Goal: Information Seeking & Learning: Check status

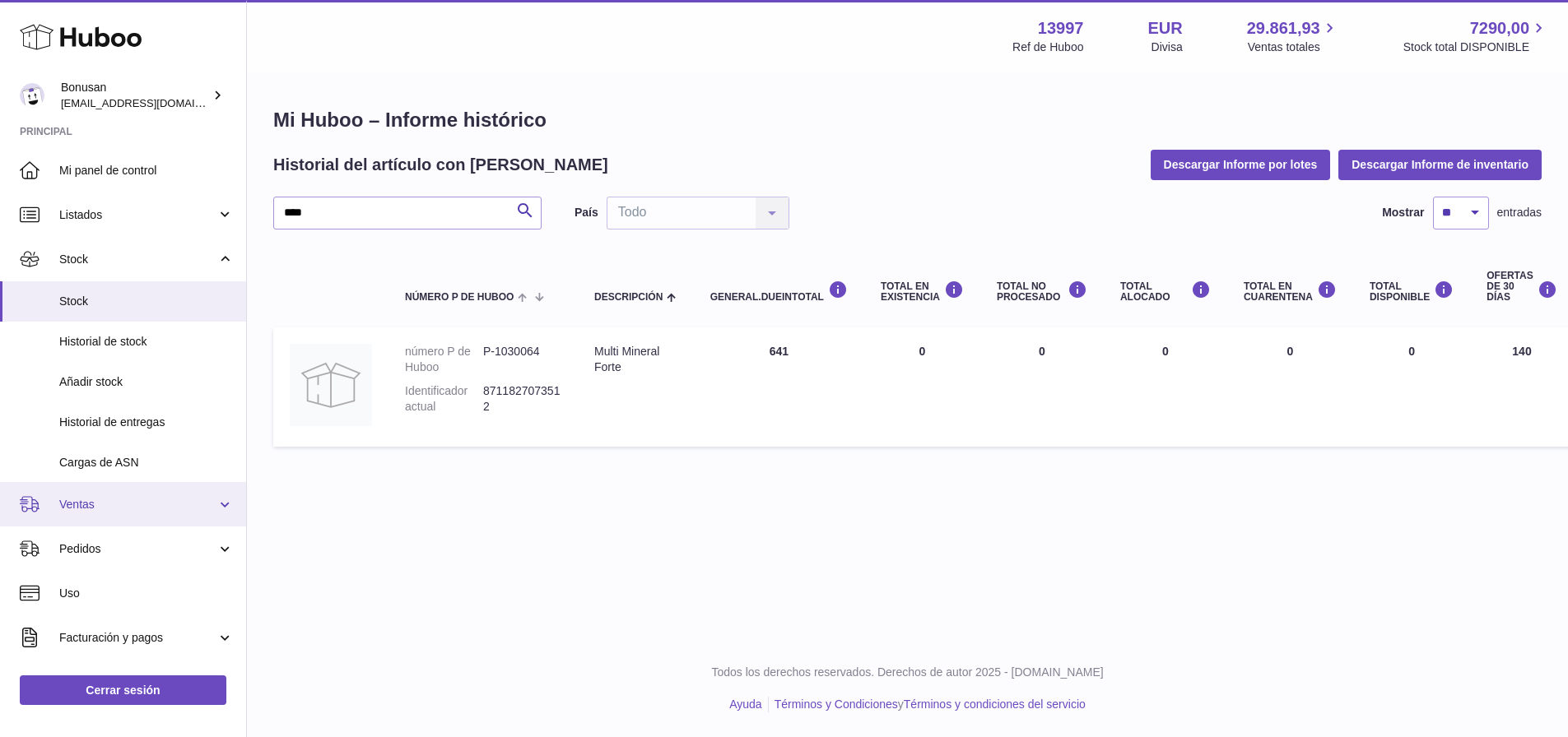
click at [61, 497] on span "Ventas" at bounding box center [138, 505] width 157 height 16
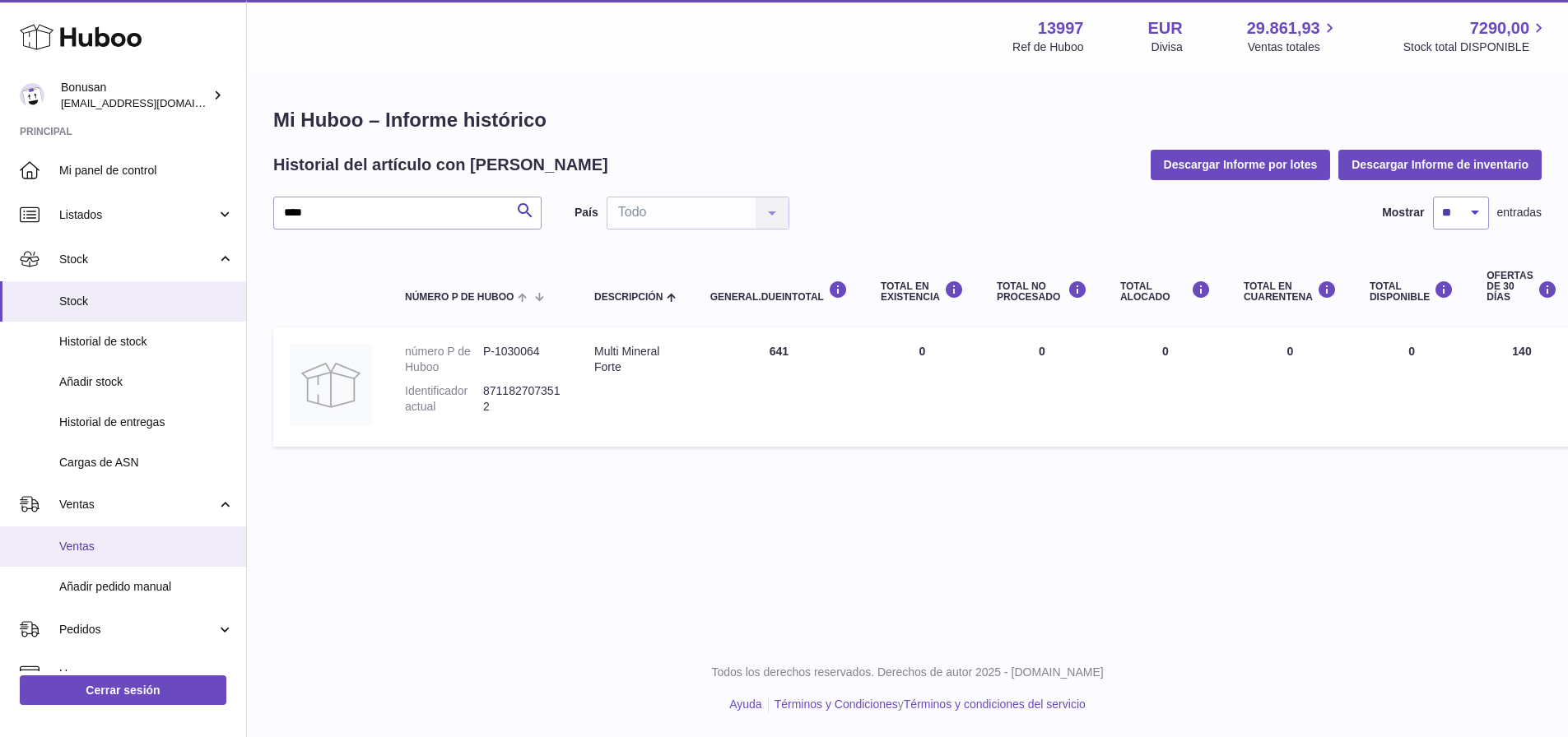
click at [73, 547] on span "Ventas" at bounding box center [147, 547] width 174 height 16
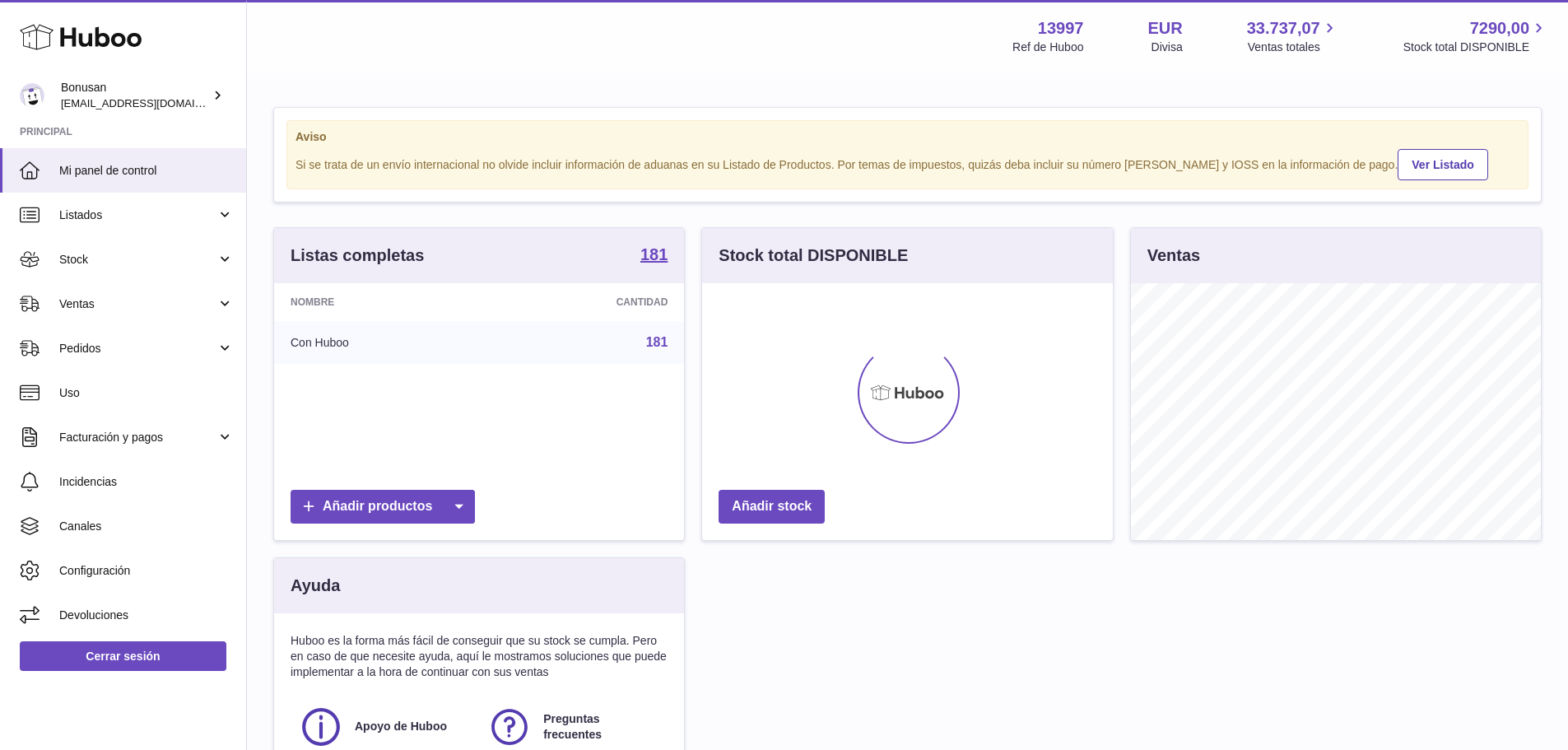
scroll to position [257, 410]
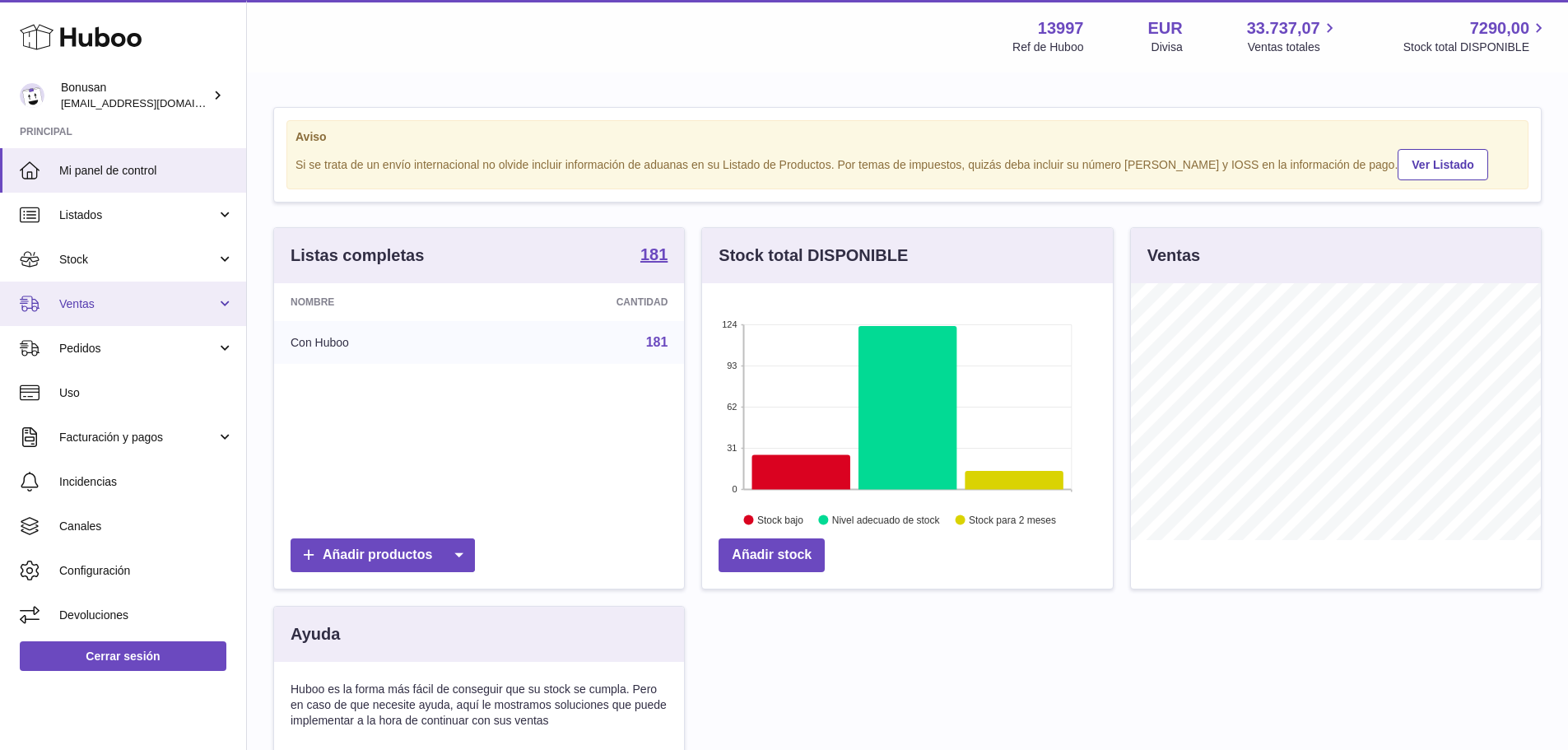
click at [89, 305] on span "Ventas" at bounding box center [138, 304] width 157 height 16
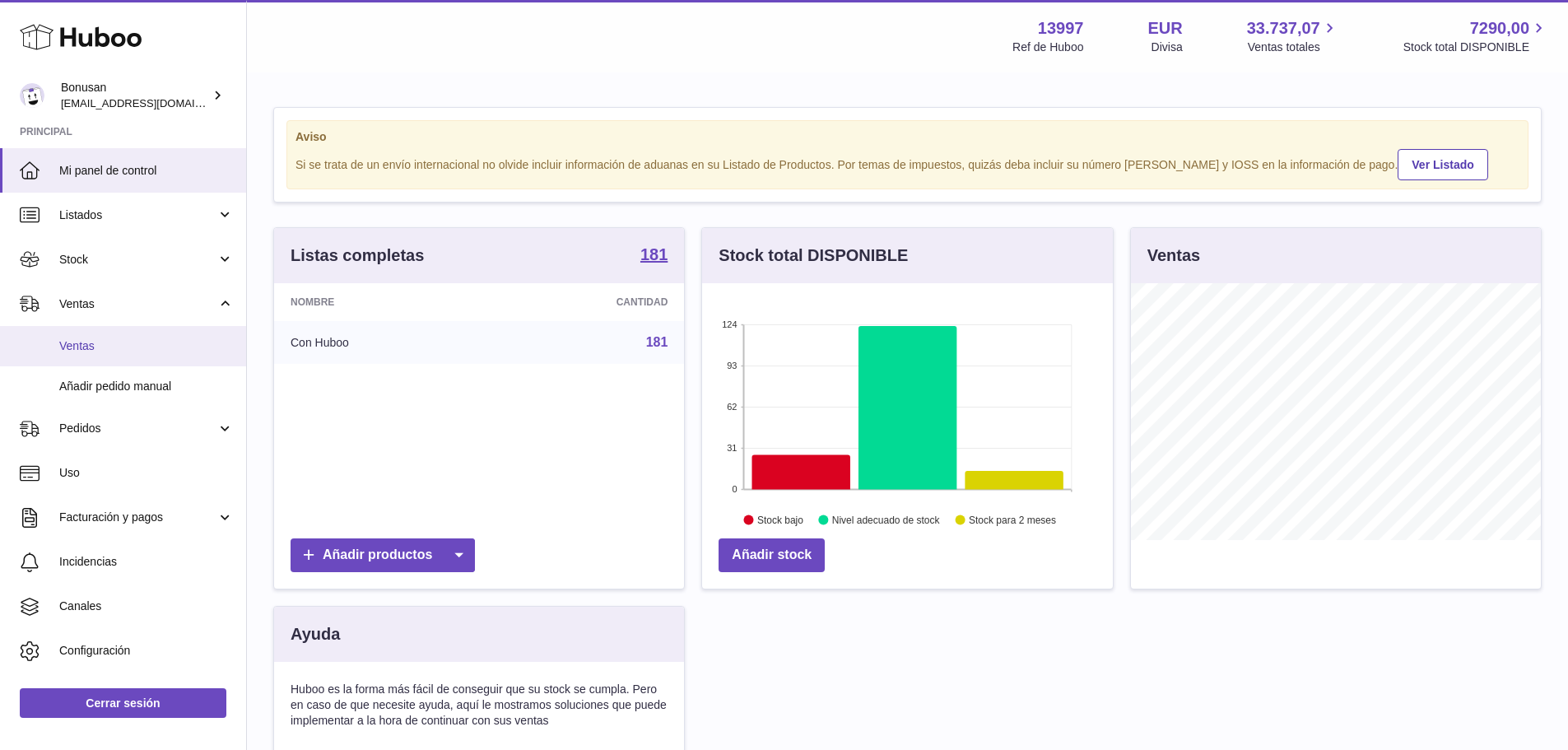
click at [84, 345] on span "Ventas" at bounding box center [147, 346] width 174 height 16
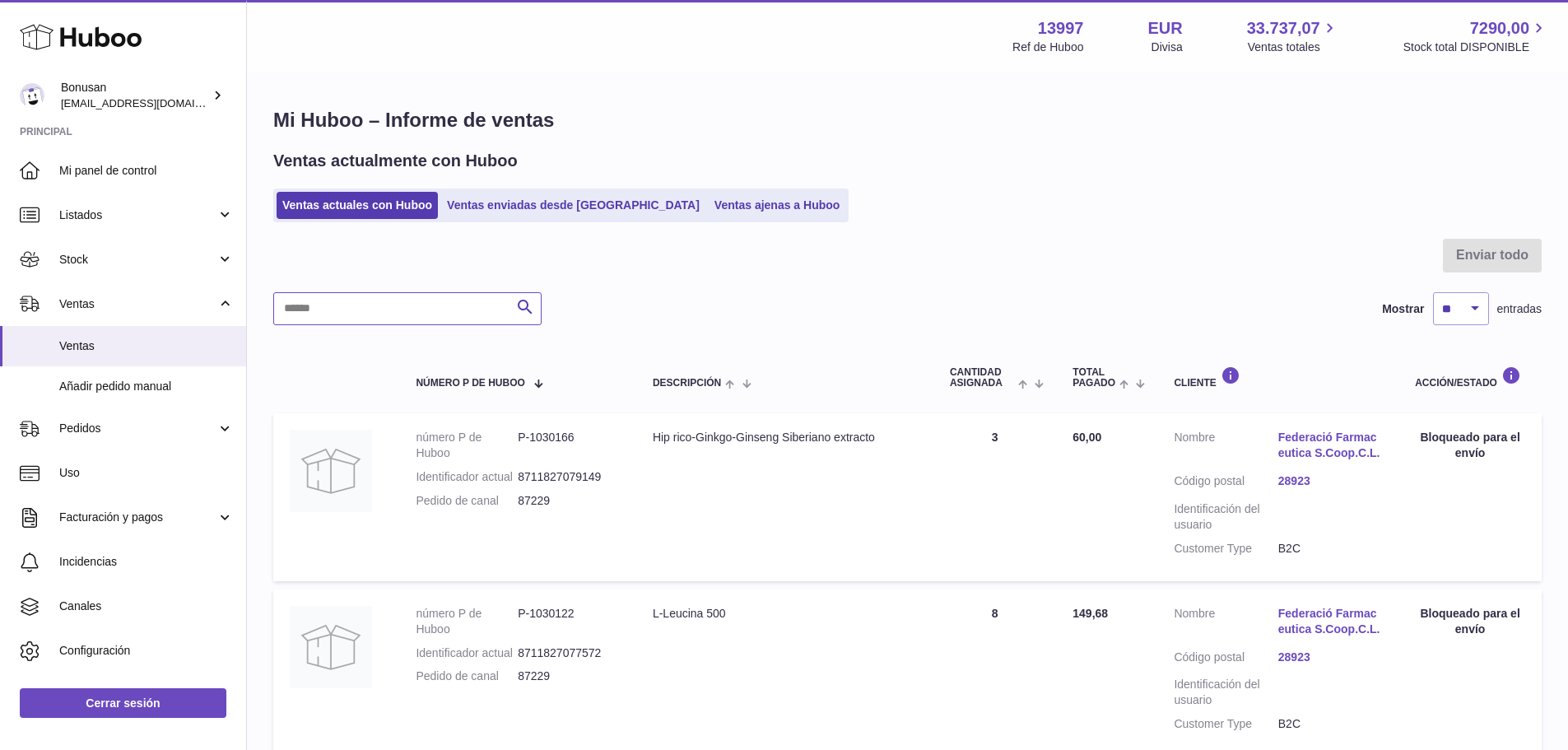
click at [329, 308] on input "text" at bounding box center [407, 308] width 268 height 33
drag, startPoint x: 335, startPoint y: 306, endPoint x: 254, endPoint y: 302, distance: 81.1
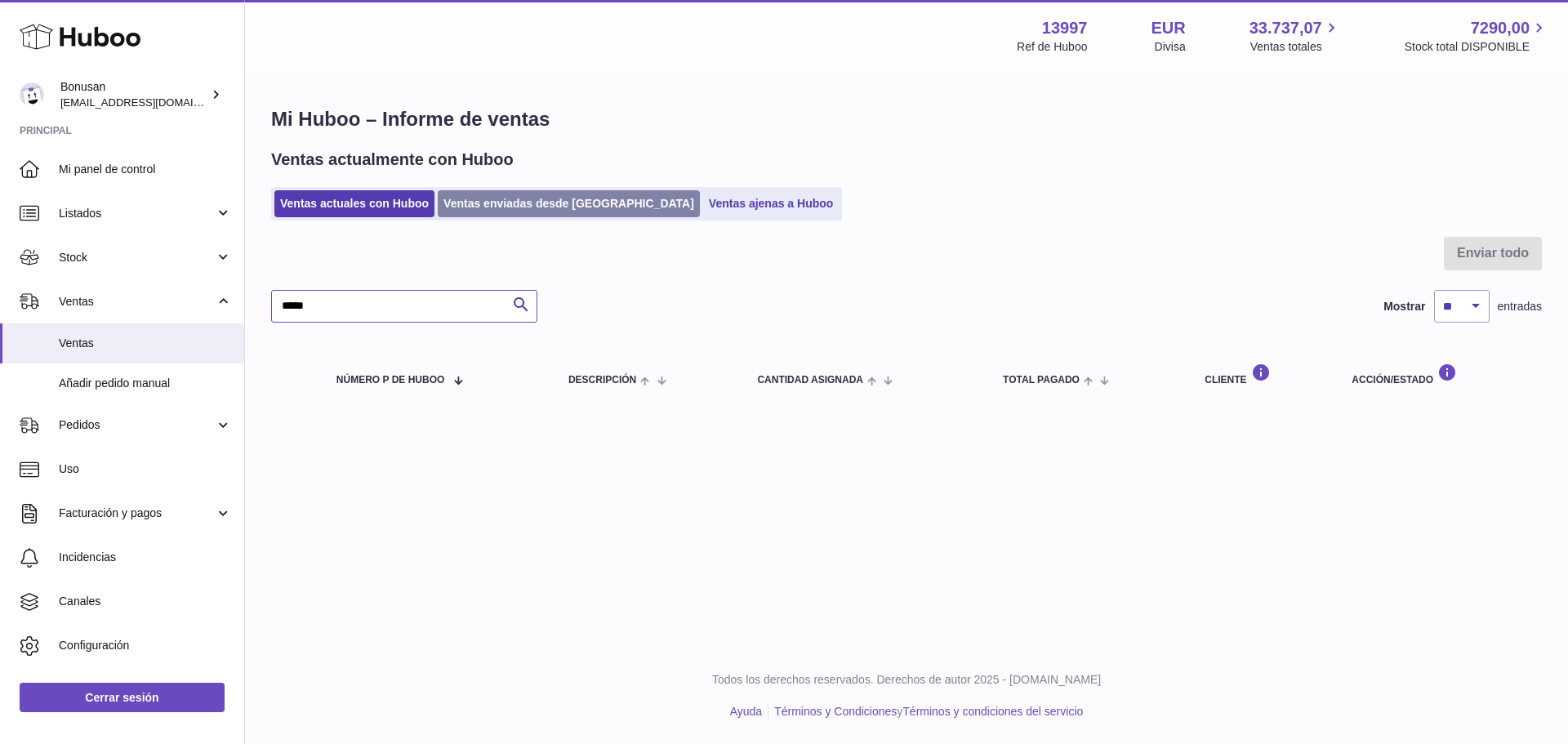
type input "*****"
click at [499, 194] on link "Ventas enviadas desde [GEOGRAPHIC_DATA]" at bounding box center [568, 204] width 262 height 27
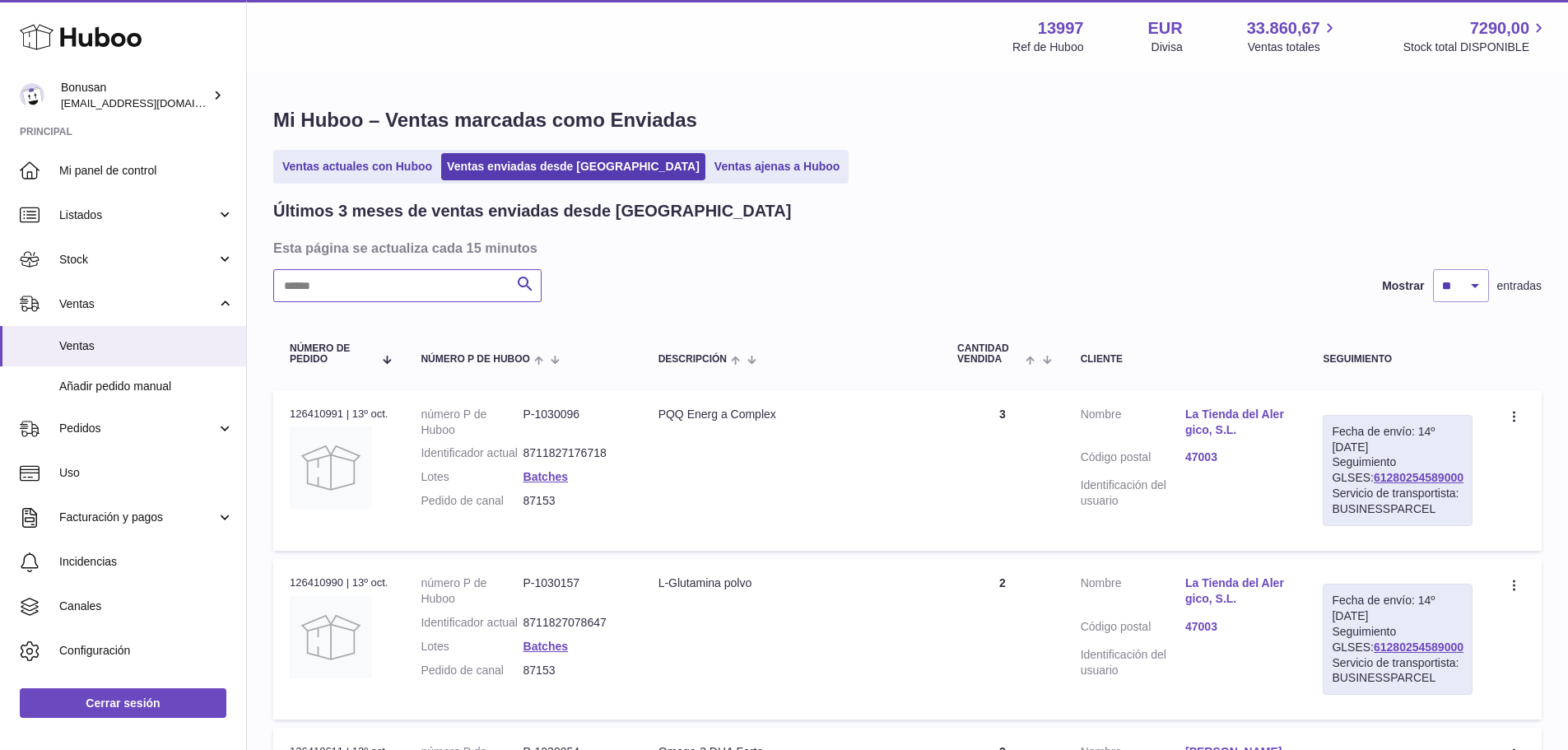
click at [404, 291] on input "text" at bounding box center [407, 285] width 268 height 33
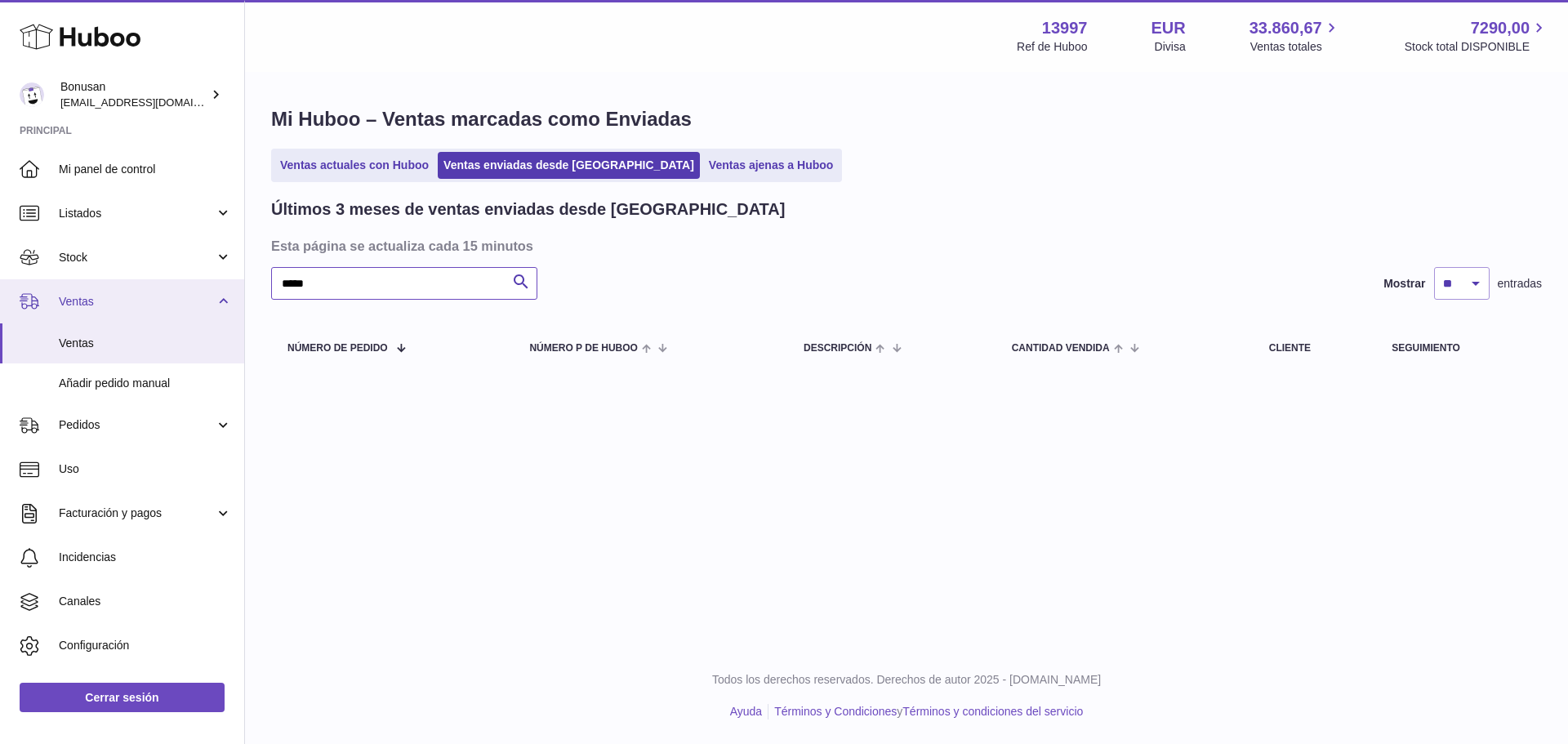
drag, startPoint x: 302, startPoint y: 285, endPoint x: 11, endPoint y: 288, distance: 291.0
click at [12, 288] on div "Huboo Bonusan info@bonusan.es Principal Mi panel de control Listados No está co…" at bounding box center [784, 372] width 1568 height 744
type input "*****"
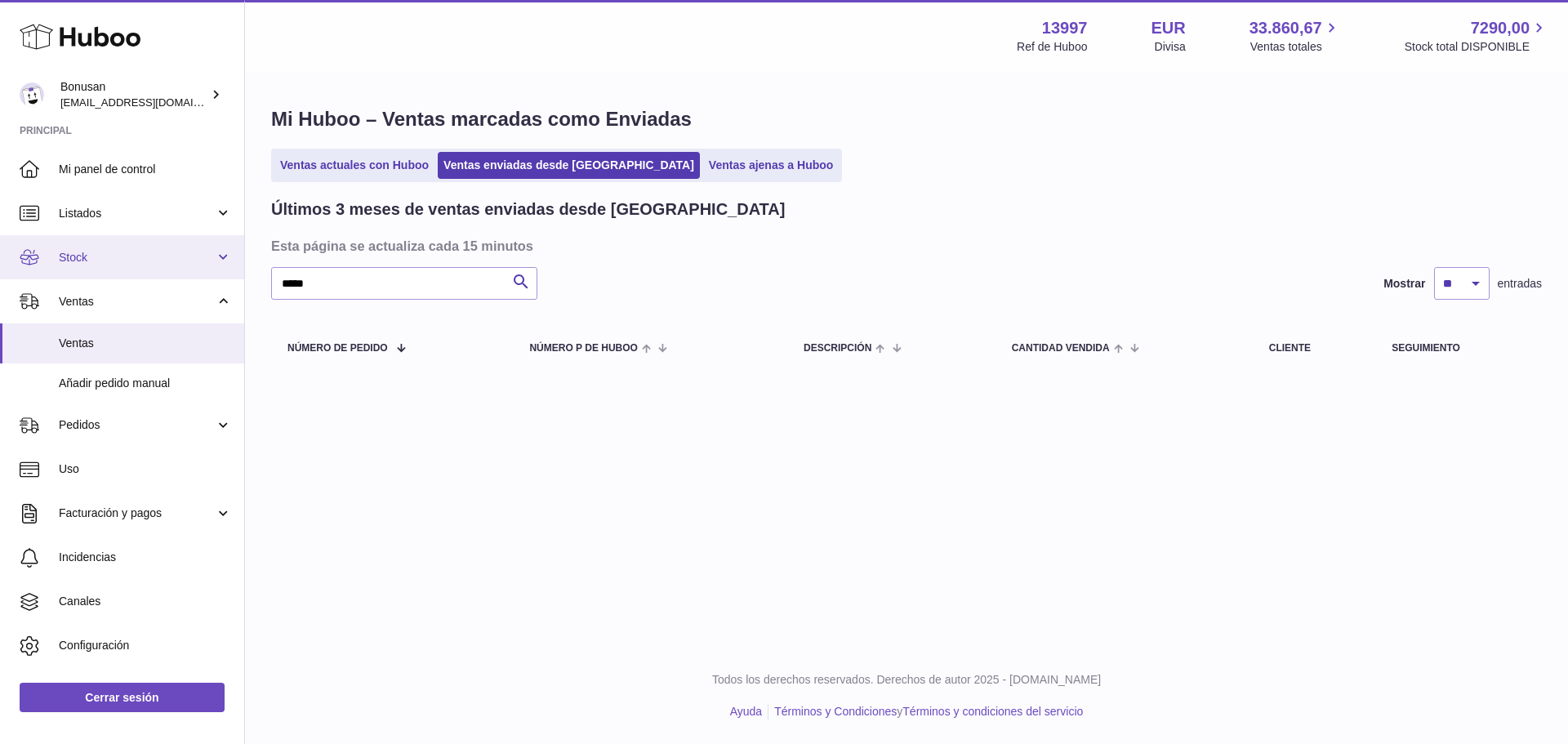
click at [196, 258] on span "Stock" at bounding box center [137, 258] width 156 height 16
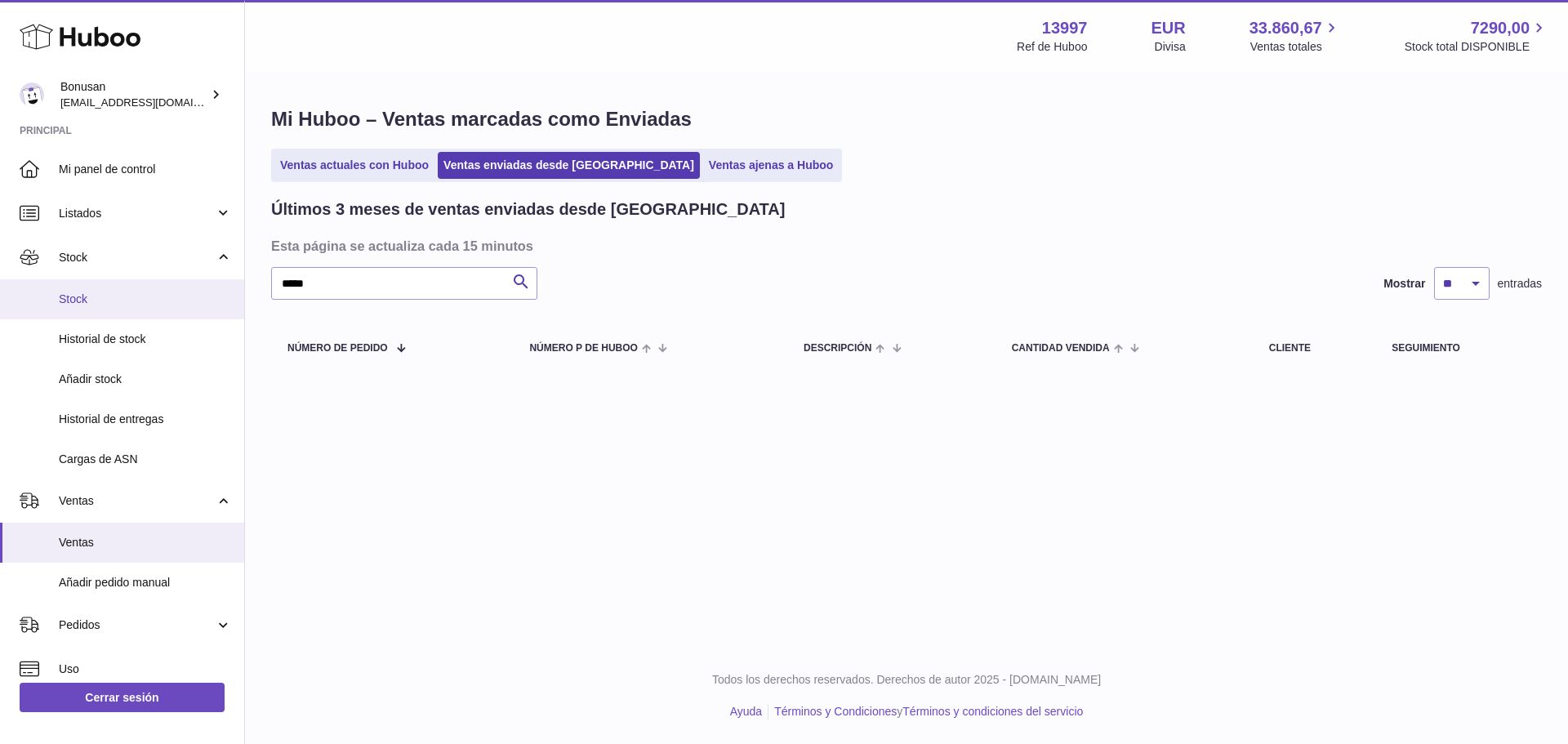
click at [84, 301] on span "Stock" at bounding box center [145, 299] width 173 height 16
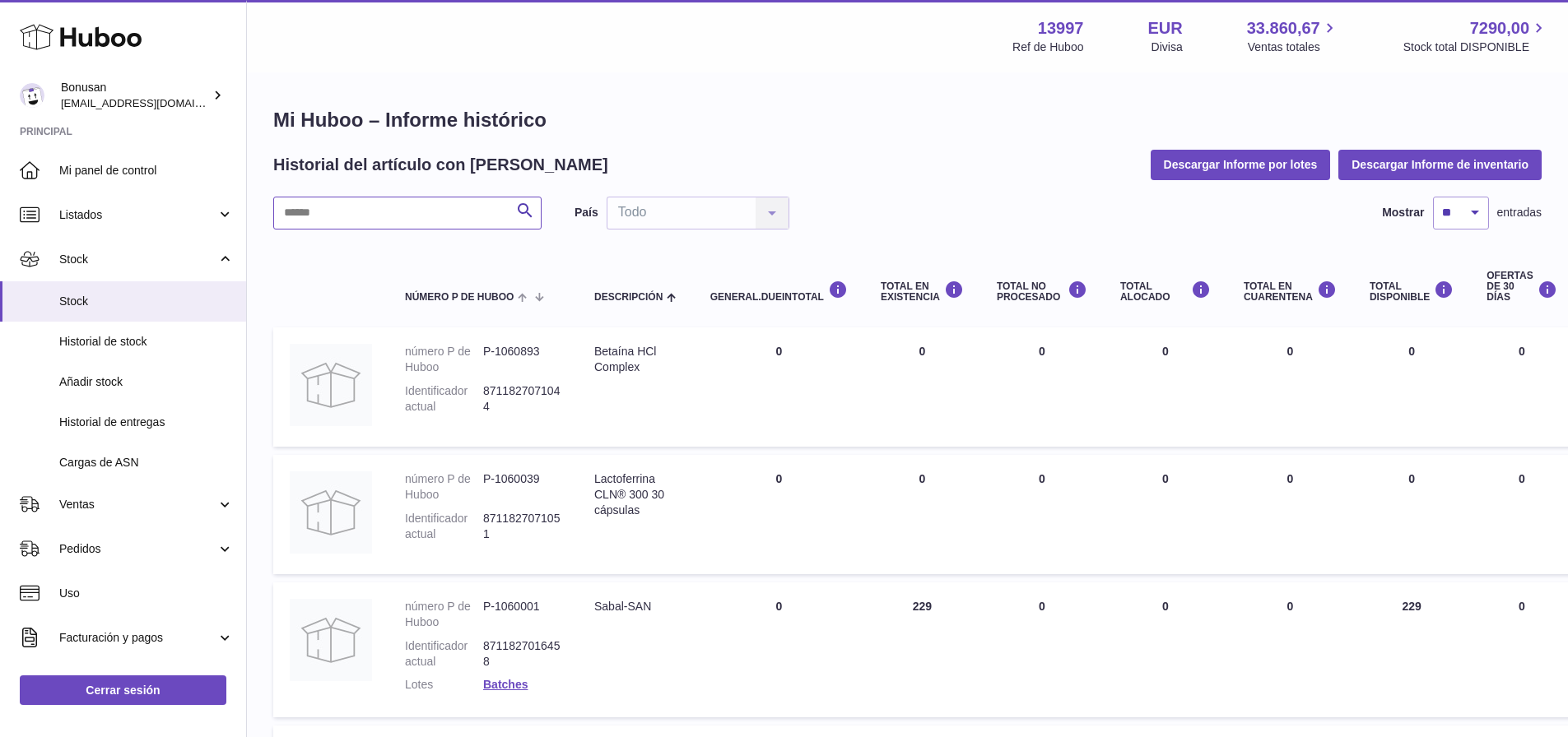
click at [403, 215] on input "text" at bounding box center [407, 213] width 268 height 33
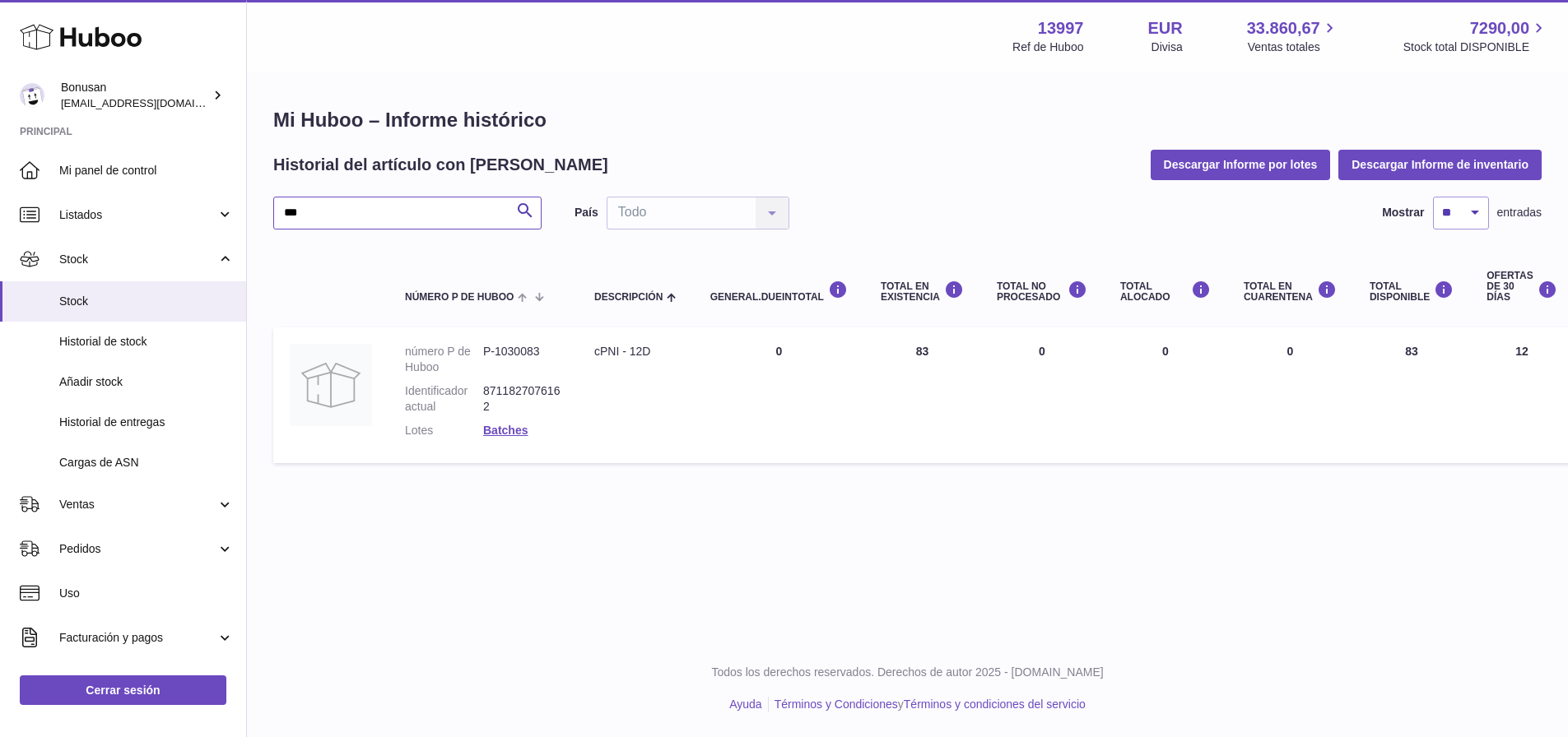
type input "***"
click at [90, 502] on span "Ventas" at bounding box center [138, 505] width 157 height 16
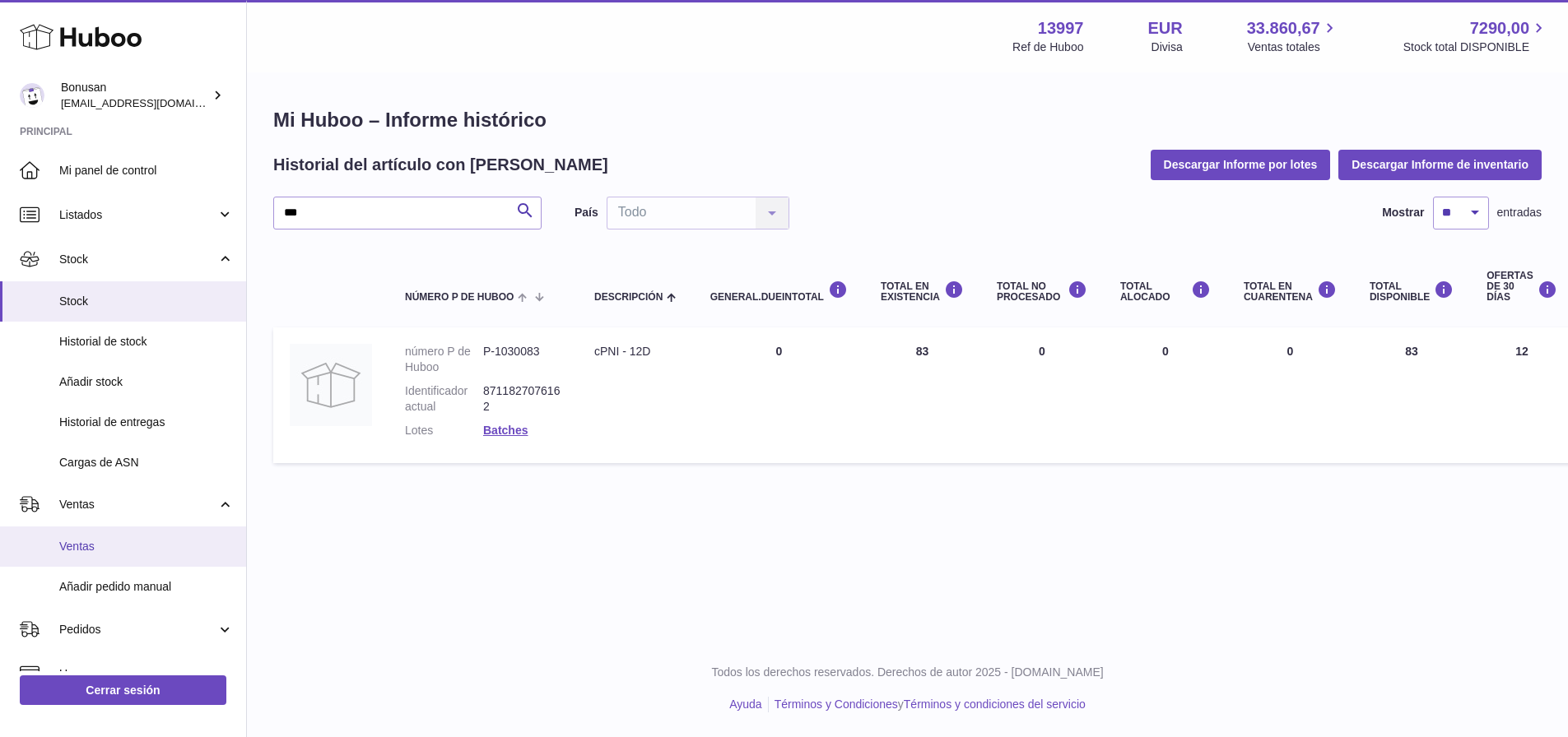
click at [83, 544] on span "Ventas" at bounding box center [147, 547] width 174 height 16
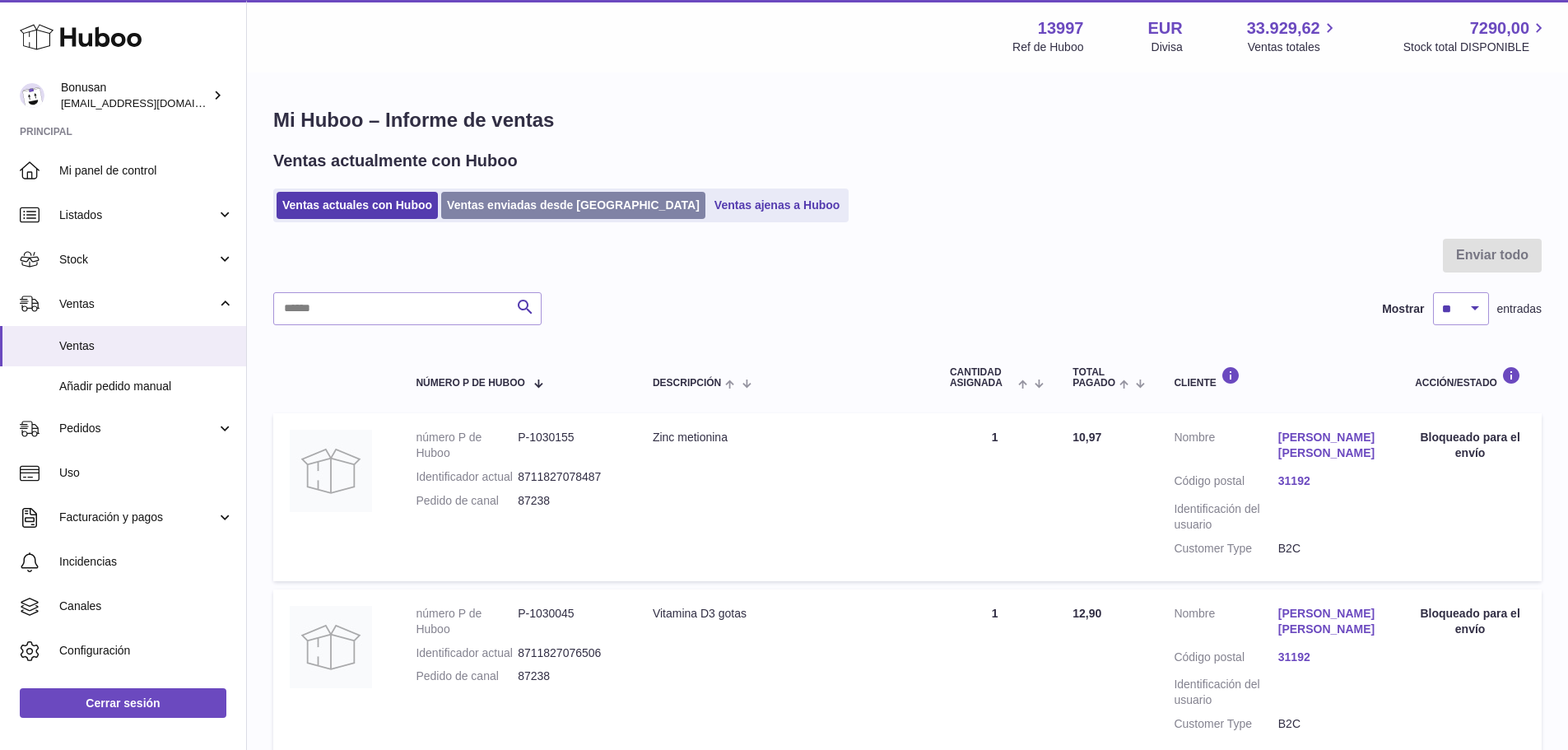
click at [538, 206] on link "Ventas enviadas desde [GEOGRAPHIC_DATA]" at bounding box center [573, 205] width 264 height 27
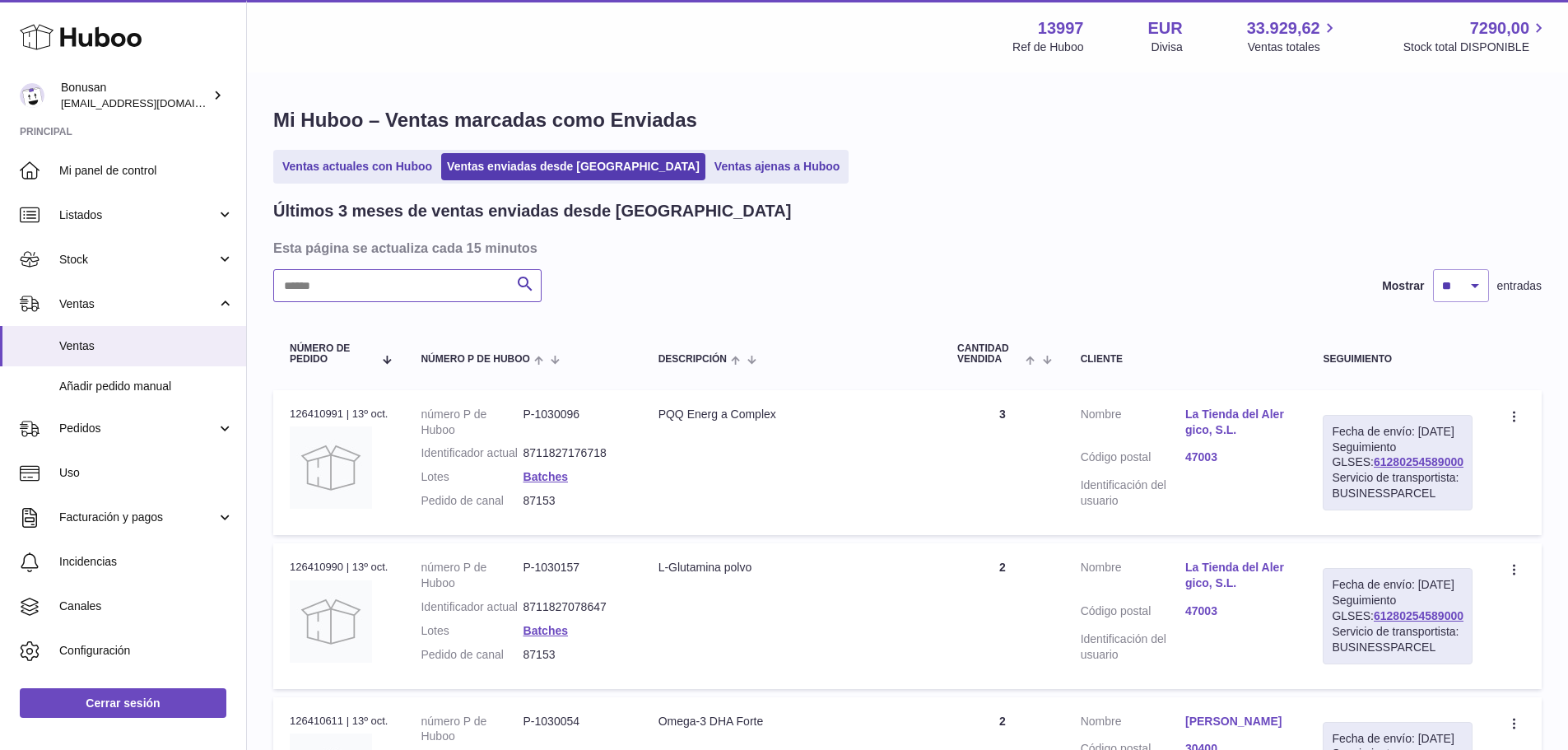
click at [350, 285] on input "text" at bounding box center [407, 285] width 268 height 33
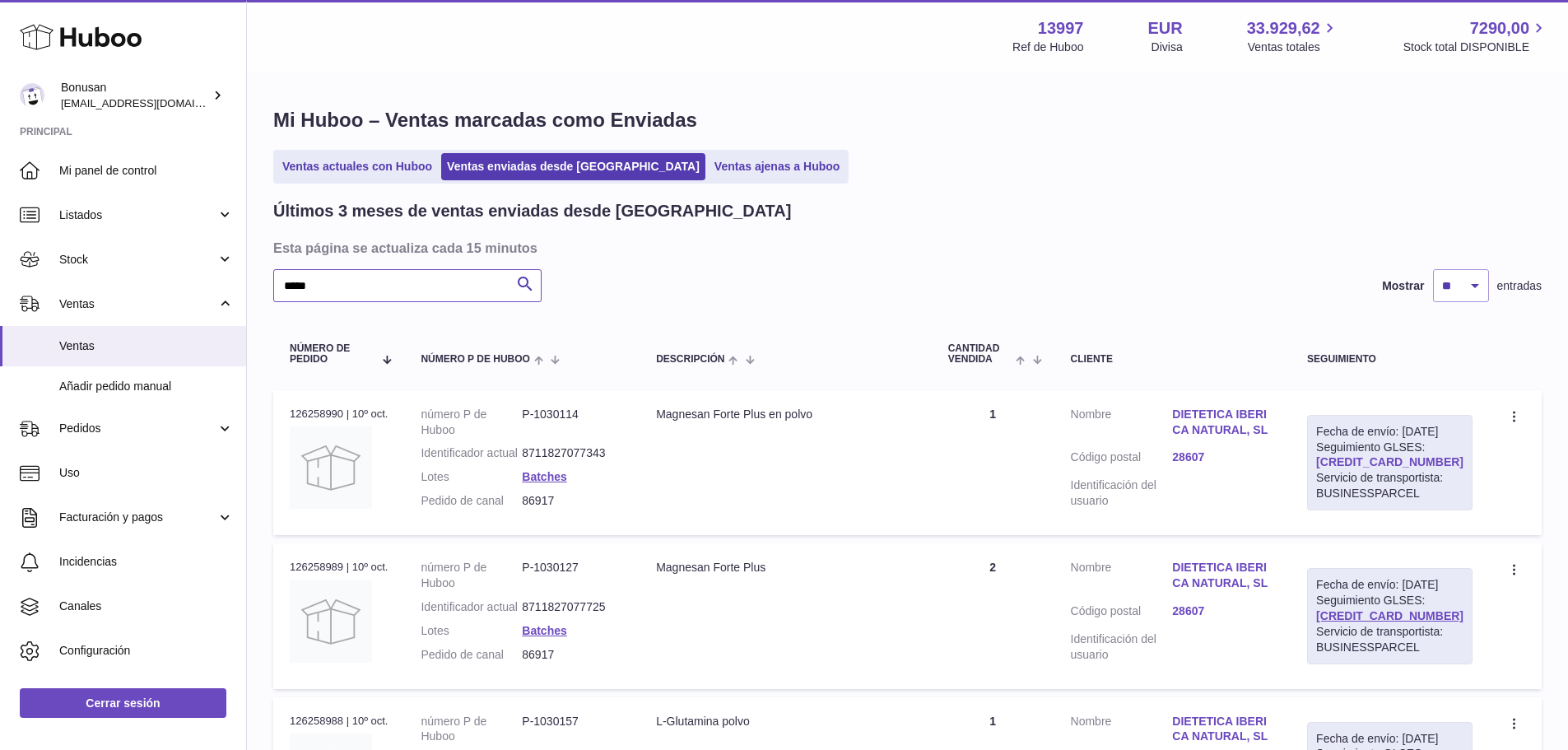
type input "*****"
click at [1379, 468] on link "[CREDIT_CARD_NUMBER]" at bounding box center [1390, 462] width 147 height 13
